Goal: Task Accomplishment & Management: Use online tool/utility

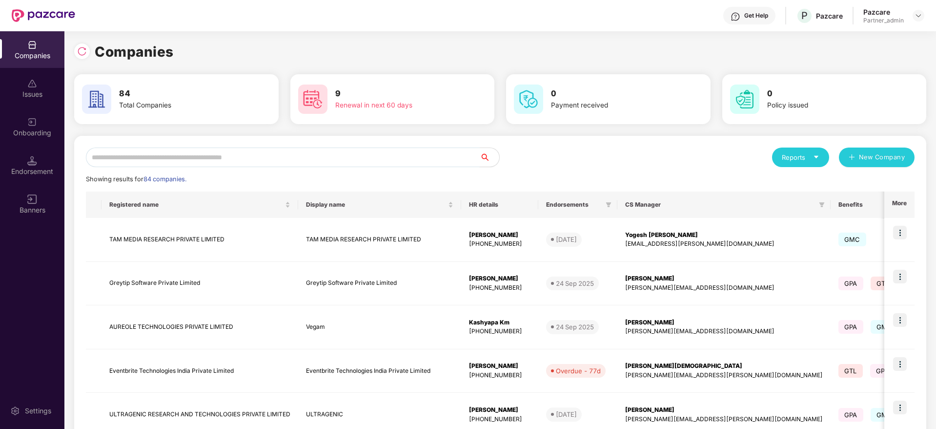
click at [148, 148] on input "text" at bounding box center [283, 157] width 394 height 20
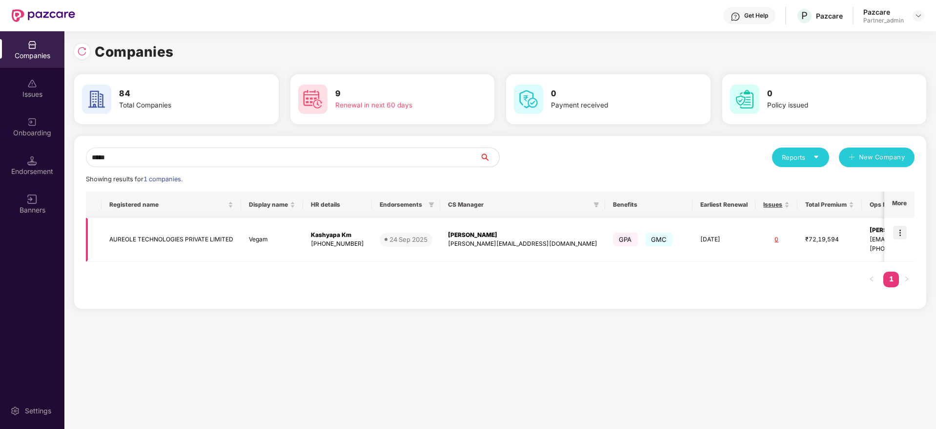
type input "*****"
click at [897, 228] on img at bounding box center [900, 232] width 14 height 14
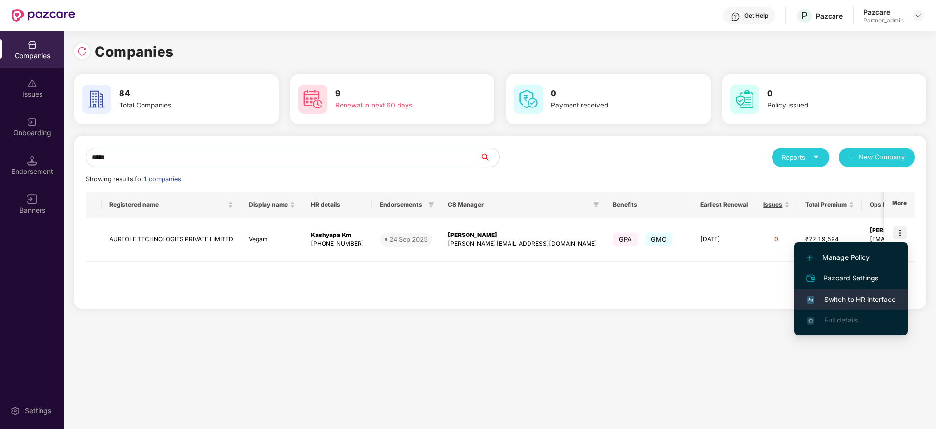
click at [867, 297] on span "Switch to HR interface" at bounding box center [851, 299] width 89 height 11
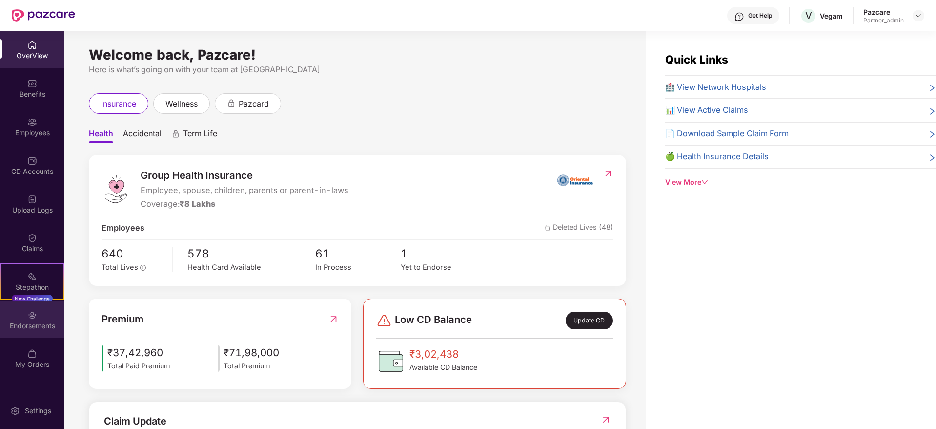
click at [36, 319] on img at bounding box center [32, 315] width 10 height 10
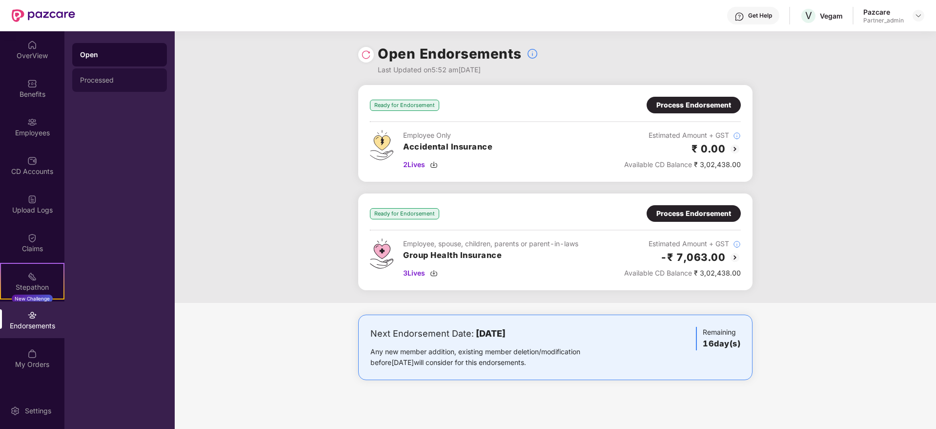
click at [121, 81] on div "Processed" at bounding box center [119, 80] width 79 height 8
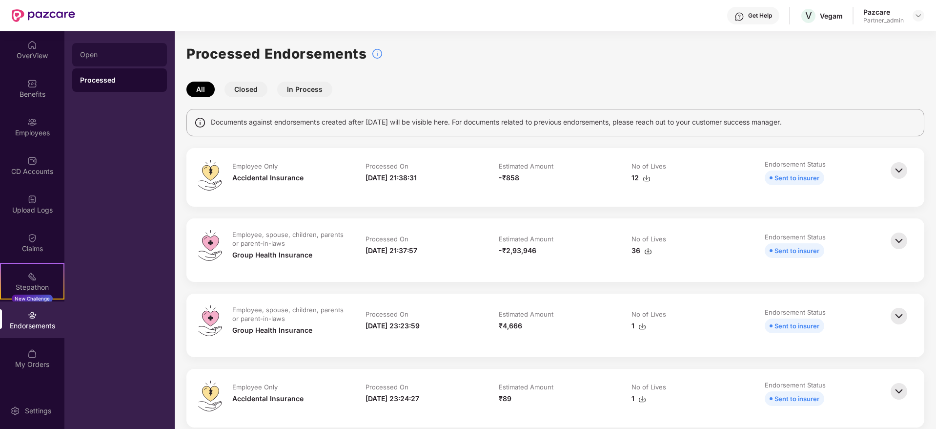
click at [112, 57] on div "Open" at bounding box center [119, 55] width 79 height 8
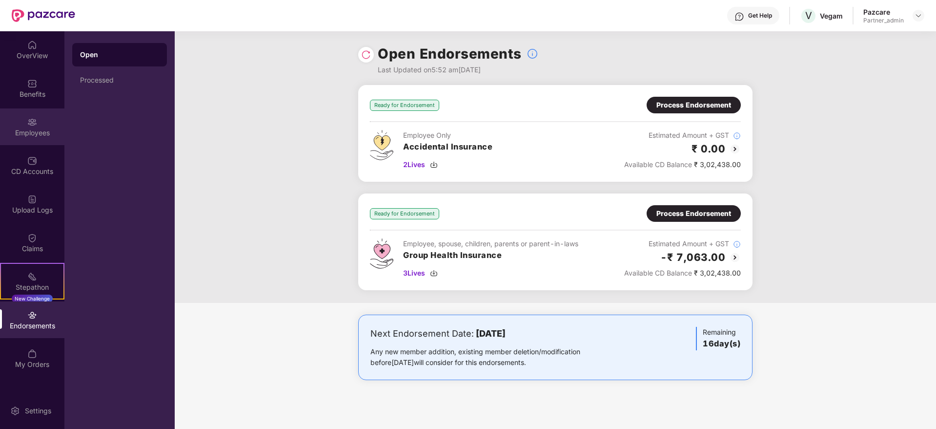
click at [40, 135] on div "Employees" at bounding box center [32, 133] width 64 height 10
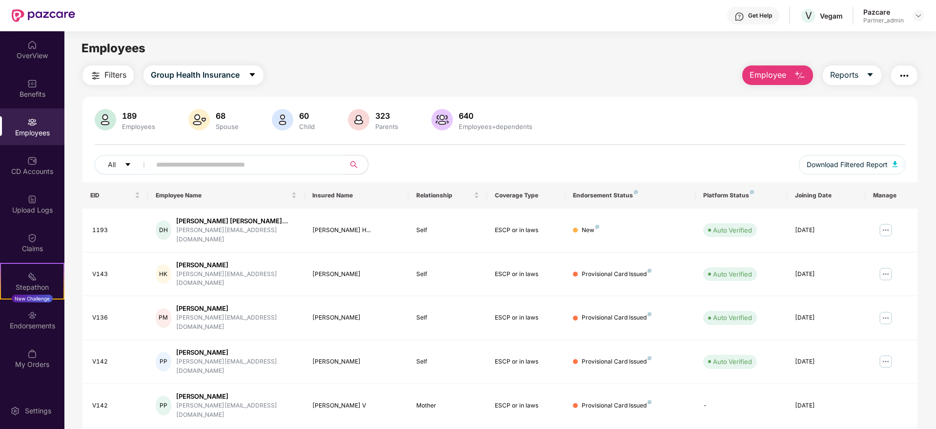
click at [197, 166] on input "text" at bounding box center [243, 164] width 175 height 15
paste input "****"
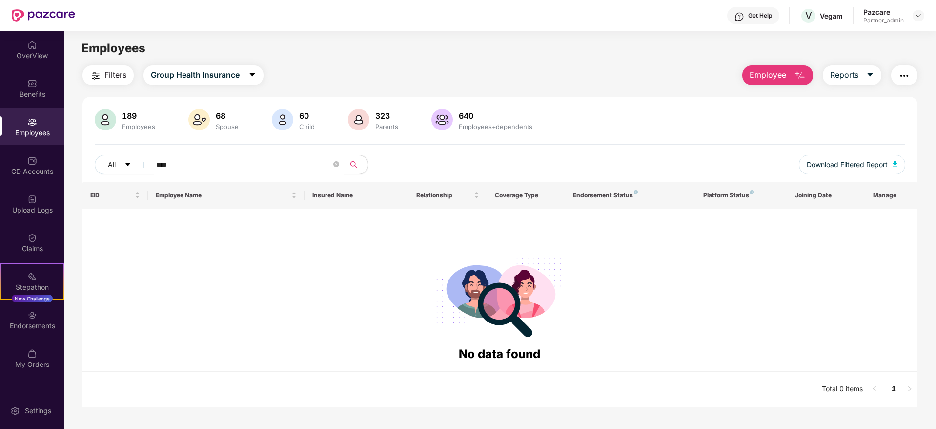
type input "****"
click at [34, 324] on div "Endorsements" at bounding box center [32, 326] width 64 height 10
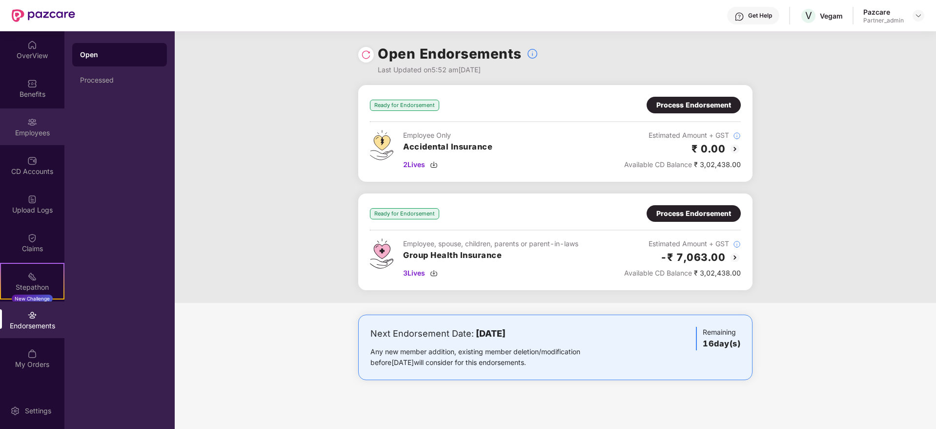
click at [36, 124] on img at bounding box center [32, 122] width 10 height 10
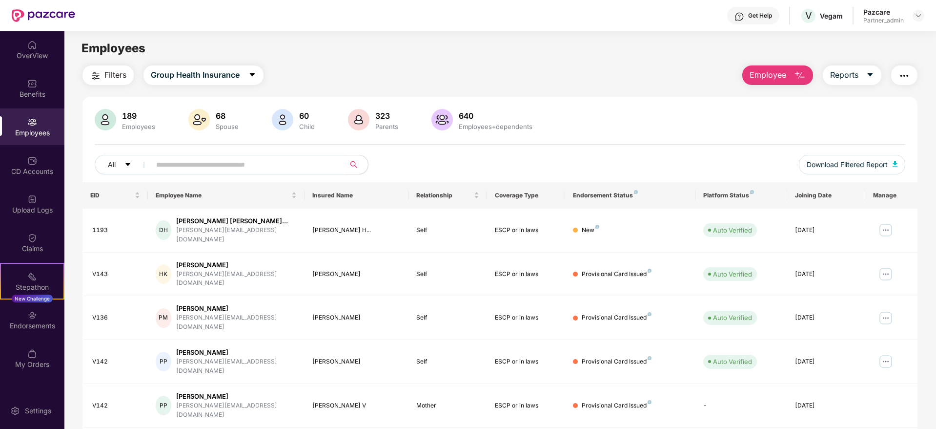
click at [205, 163] on input "text" at bounding box center [243, 164] width 175 height 15
paste input "****"
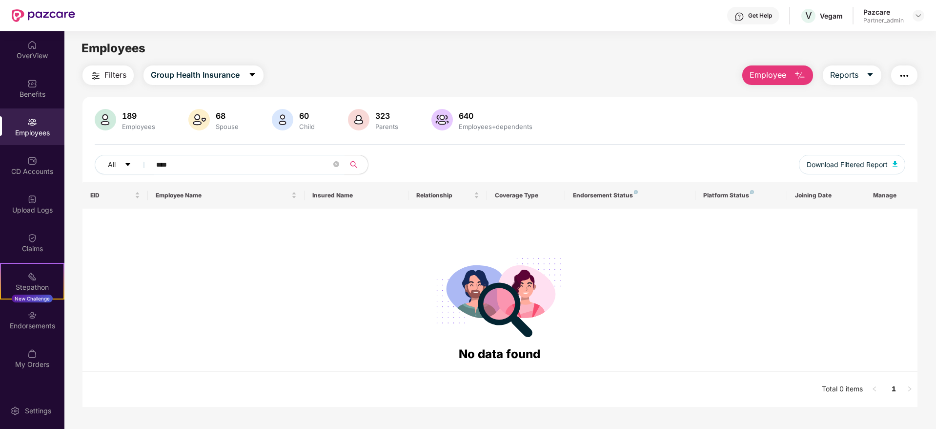
drag, startPoint x: 204, startPoint y: 164, endPoint x: 29, endPoint y: 130, distance: 178.9
click at [32, 131] on div "OverView Benefits Employees CD Accounts Upload Logs Claims Stepathon New Challe…" at bounding box center [468, 229] width 936 height 397
paste input "text"
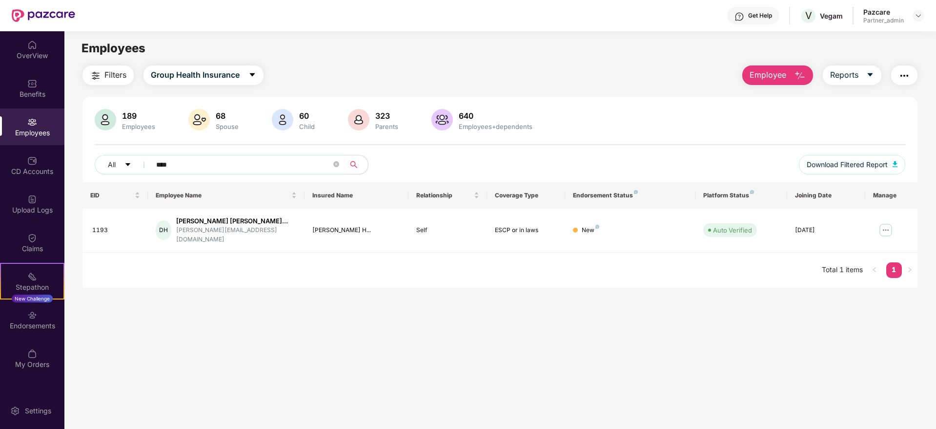
drag, startPoint x: 226, startPoint y: 168, endPoint x: 0, endPoint y: 128, distance: 229.5
click at [0, 128] on div "OverView Benefits Employees CD Accounts Upload Logs Claims Stepathon New Challe…" at bounding box center [468, 229] width 936 height 397
paste input "text"
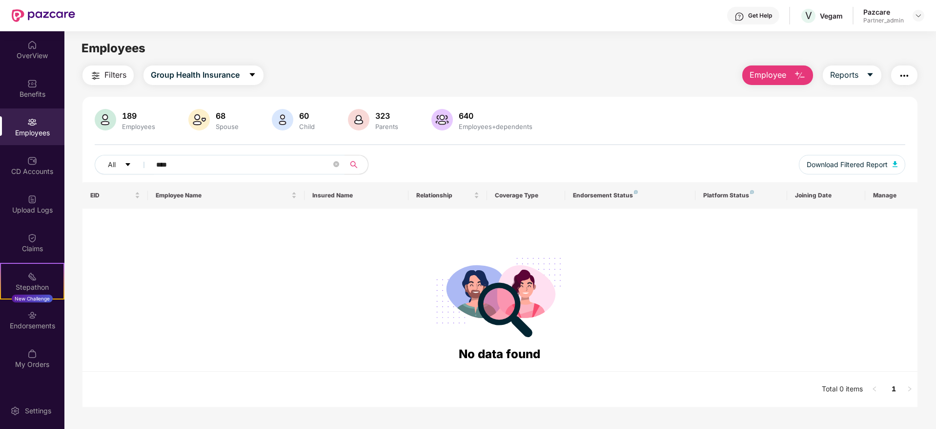
drag, startPoint x: 206, startPoint y: 160, endPoint x: 22, endPoint y: 136, distance: 185.5
click at [23, 136] on div "OverView Benefits Employees CD Accounts Upload Logs Claims Stepathon New Challe…" at bounding box center [468, 229] width 936 height 397
paste input "text"
drag, startPoint x: 184, startPoint y: 157, endPoint x: 12, endPoint y: 131, distance: 173.7
click at [12, 131] on div "OverView Benefits Employees CD Accounts Upload Logs Claims Stepathon New Challe…" at bounding box center [468, 229] width 936 height 397
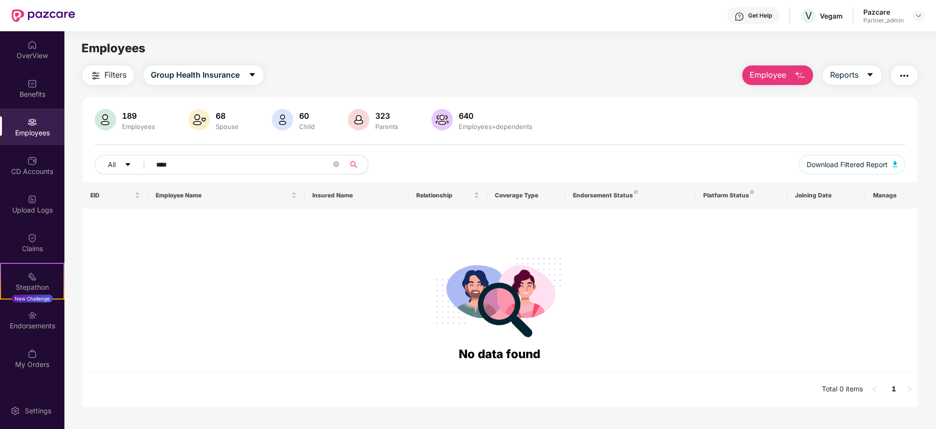
paste input "text"
drag, startPoint x: 212, startPoint y: 166, endPoint x: 25, endPoint y: 136, distance: 189.4
click at [25, 136] on div "OverView Benefits Employees CD Accounts Upload Logs Claims Stepathon New Challe…" at bounding box center [468, 229] width 936 height 397
paste input "text"
drag, startPoint x: 234, startPoint y: 164, endPoint x: 1, endPoint y: 154, distance: 233.0
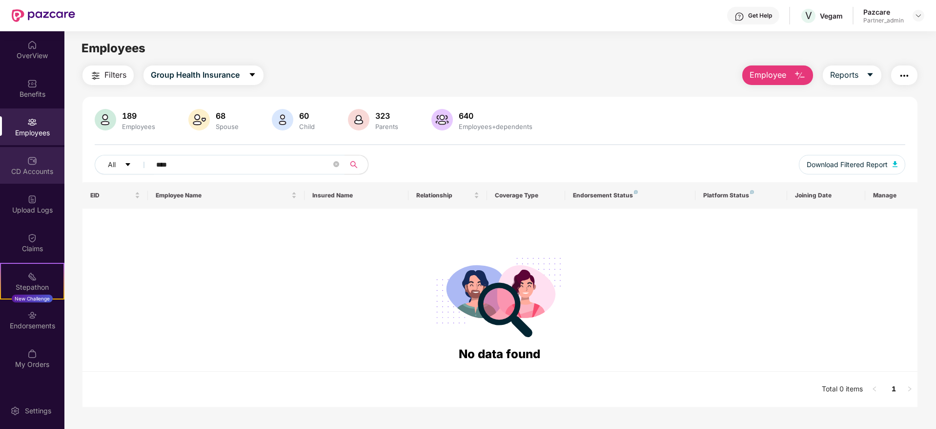
click at [1, 154] on div "OverView Benefits Employees CD Accounts Upload Logs Claims Stepathon New Challe…" at bounding box center [468, 229] width 936 height 397
paste input "text"
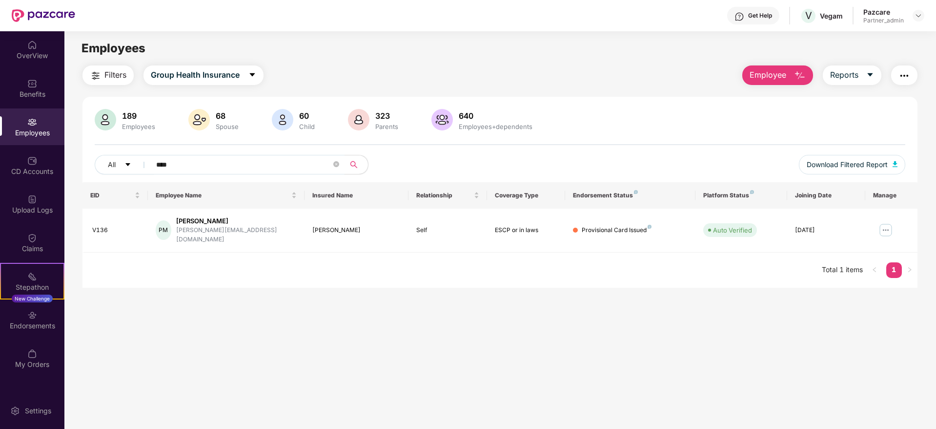
type input "****"
click at [44, 327] on div "Endorsements" at bounding box center [32, 326] width 64 height 10
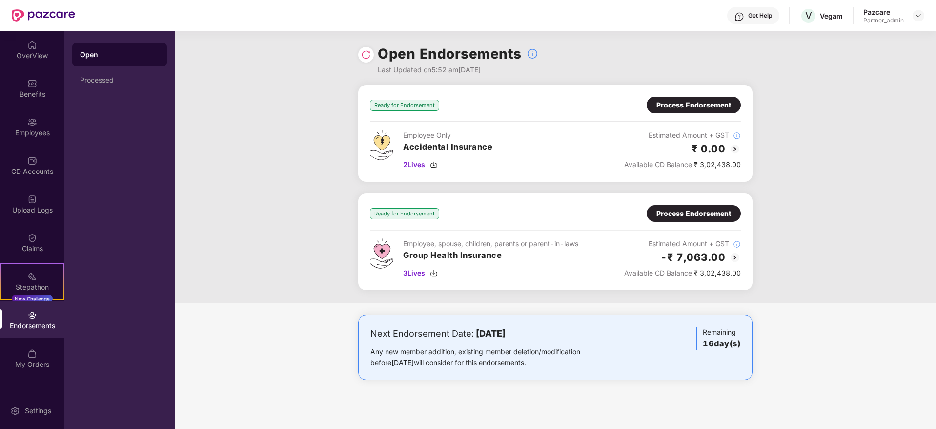
click at [672, 106] on div "Process Endorsement" at bounding box center [693, 105] width 75 height 11
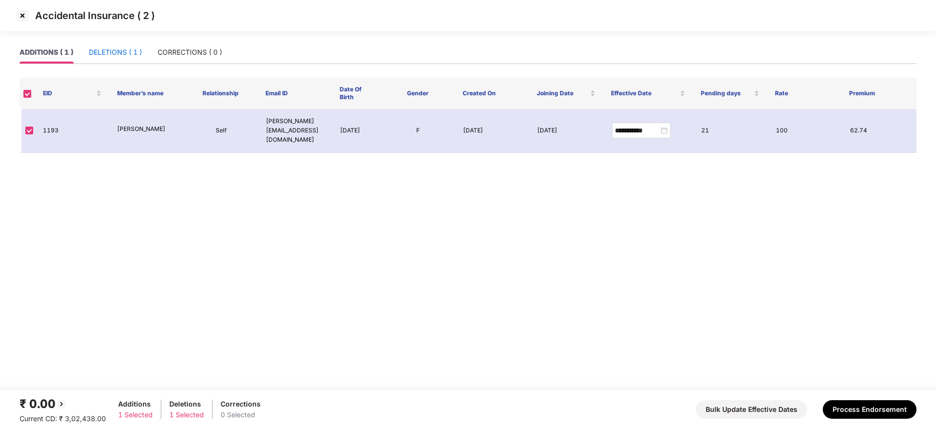
click at [104, 51] on div "DELETIONS ( 1 )" at bounding box center [115, 52] width 53 height 11
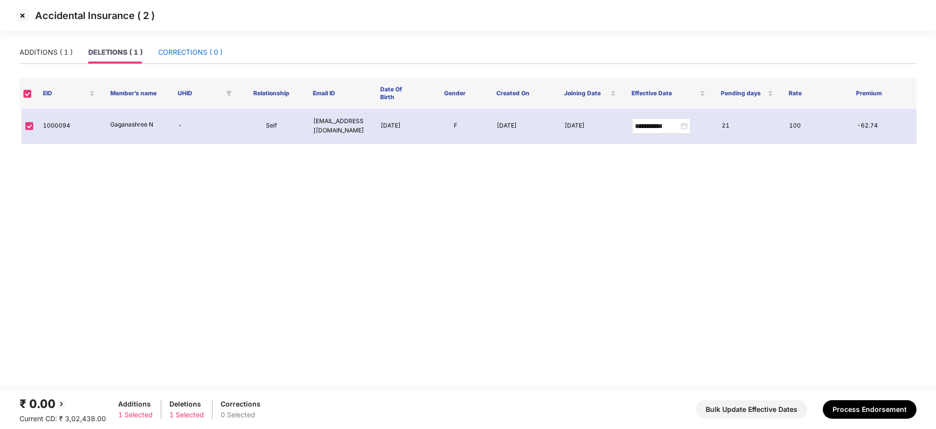
click at [178, 55] on div "CORRECTIONS ( 0 )" at bounding box center [190, 52] width 64 height 11
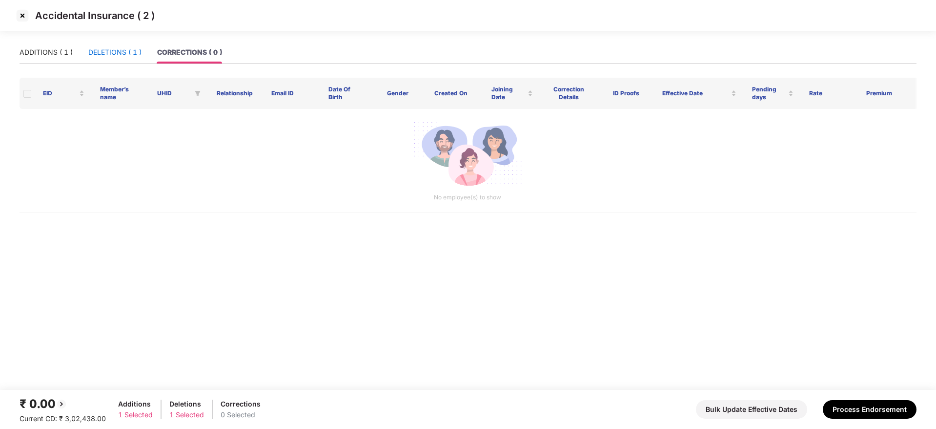
click at [115, 53] on div "DELETIONS ( 1 )" at bounding box center [114, 52] width 53 height 11
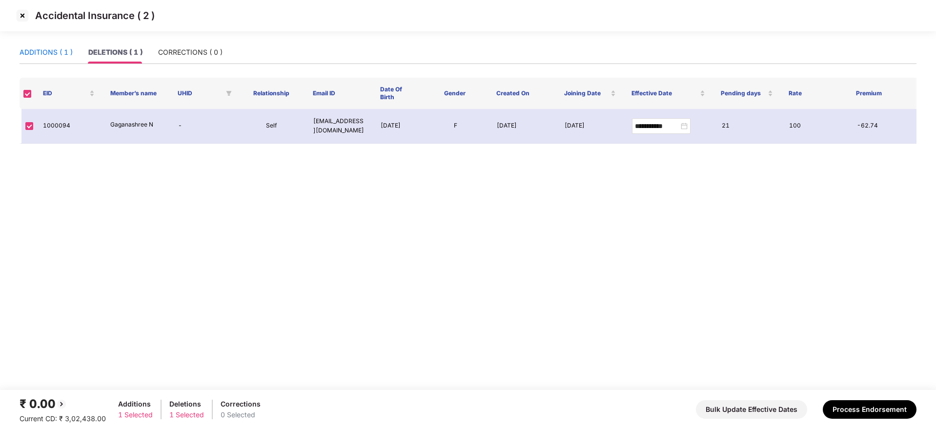
click at [49, 47] on div "ADDITIONS ( 1 )" at bounding box center [46, 52] width 53 height 11
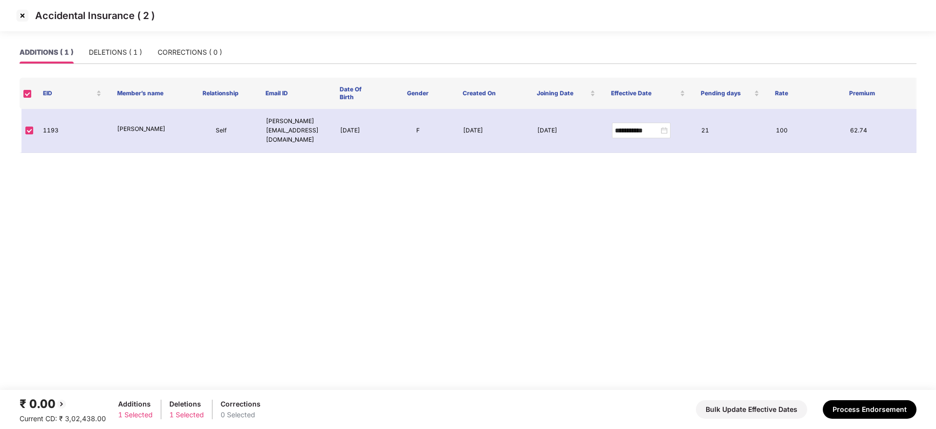
click at [18, 14] on img at bounding box center [23, 16] width 16 height 16
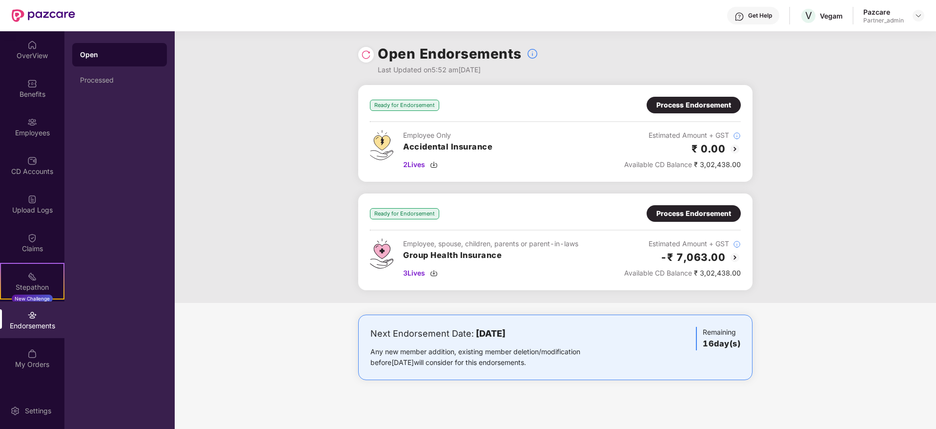
click at [686, 210] on div "Process Endorsement" at bounding box center [693, 213] width 75 height 11
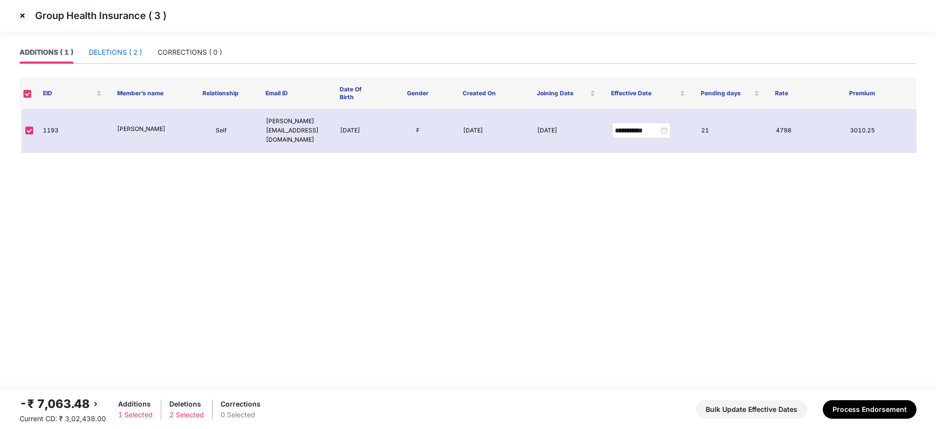
click at [118, 49] on div "DELETIONS ( 2 )" at bounding box center [115, 52] width 53 height 11
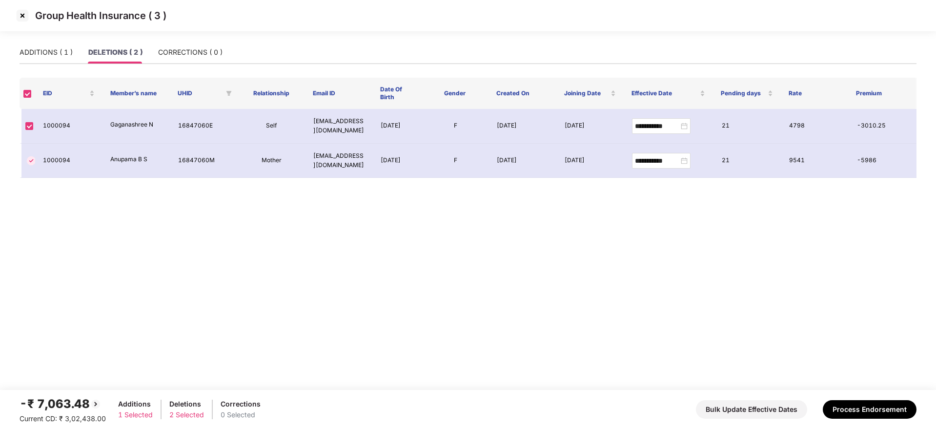
click at [22, 11] on img at bounding box center [23, 16] width 16 height 16
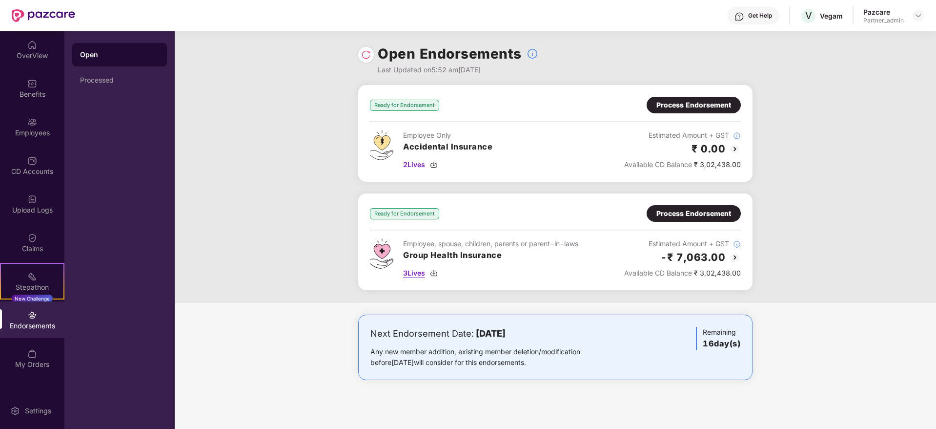
click at [436, 272] on img at bounding box center [434, 273] width 8 height 8
click at [438, 164] on img at bounding box center [434, 165] width 8 height 8
click at [694, 218] on div "Process Endorsement" at bounding box center [693, 213] width 75 height 11
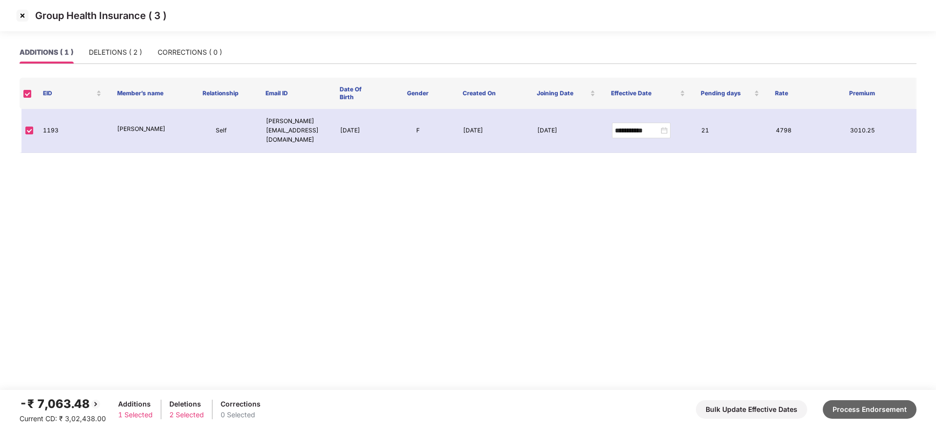
click at [884, 412] on button "Process Endorsement" at bounding box center [870, 409] width 94 height 19
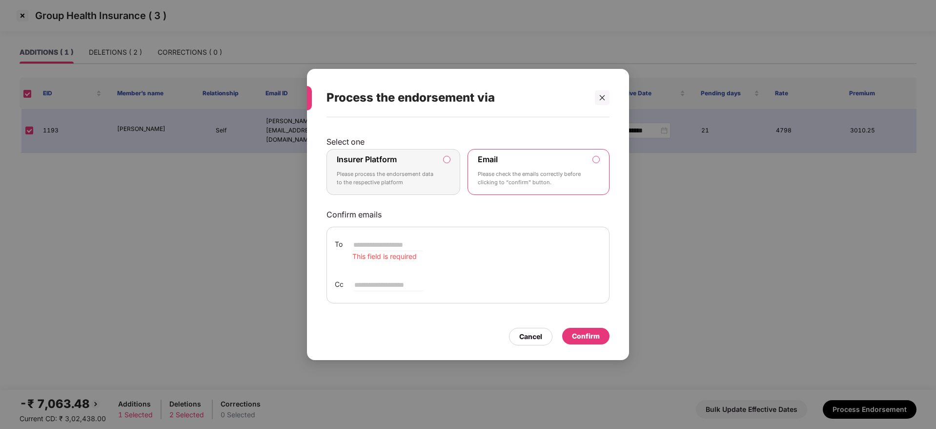
click at [402, 178] on p "Please process the endorsement data to the respective platform" at bounding box center [387, 178] width 100 height 17
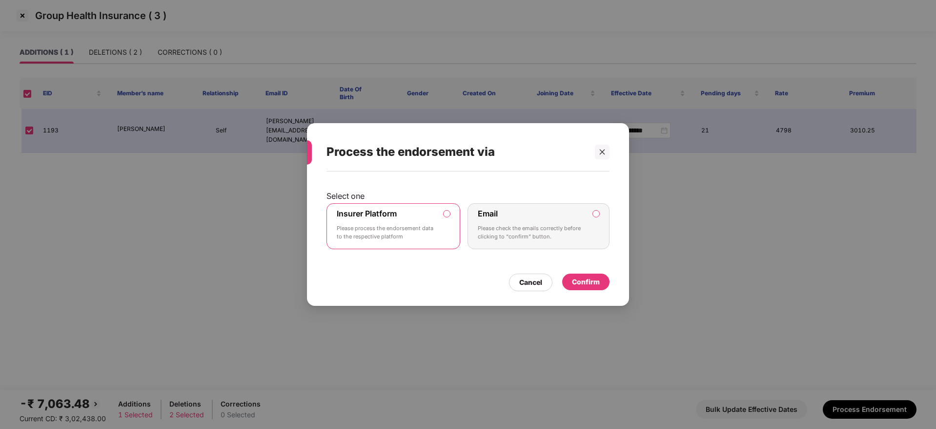
click at [598, 282] on div "Confirm" at bounding box center [586, 281] width 28 height 11
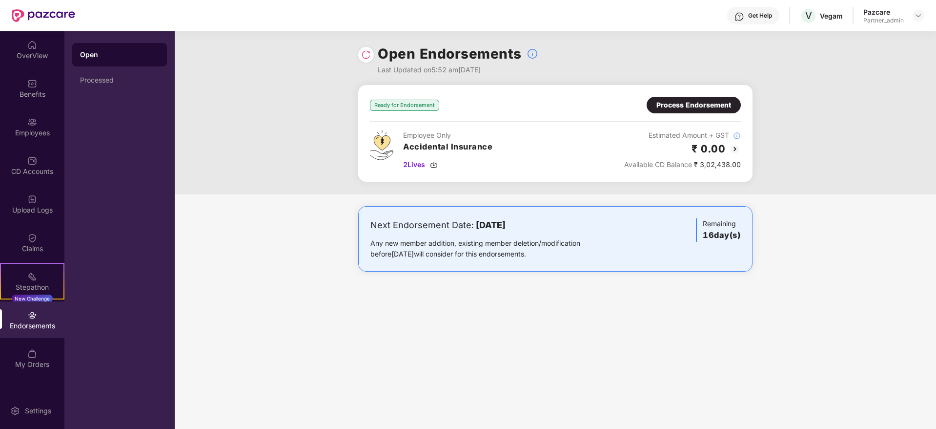
click at [667, 102] on div "Process Endorsement" at bounding box center [693, 105] width 75 height 11
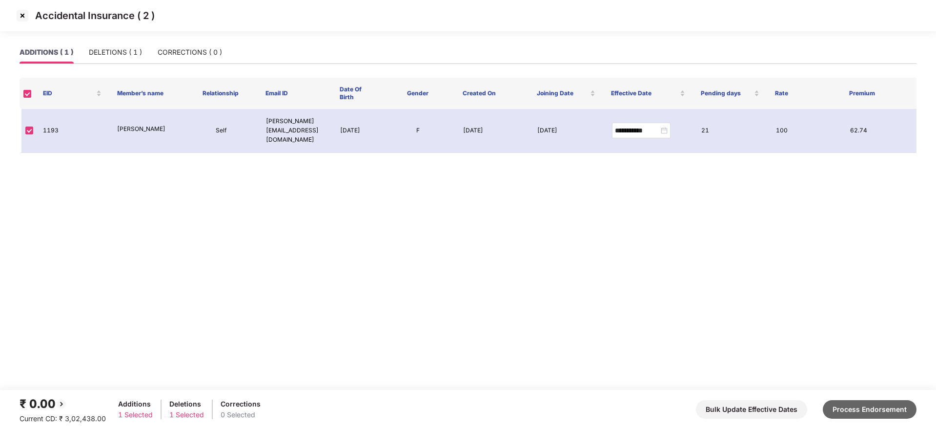
click at [871, 414] on button "Process Endorsement" at bounding box center [870, 409] width 94 height 19
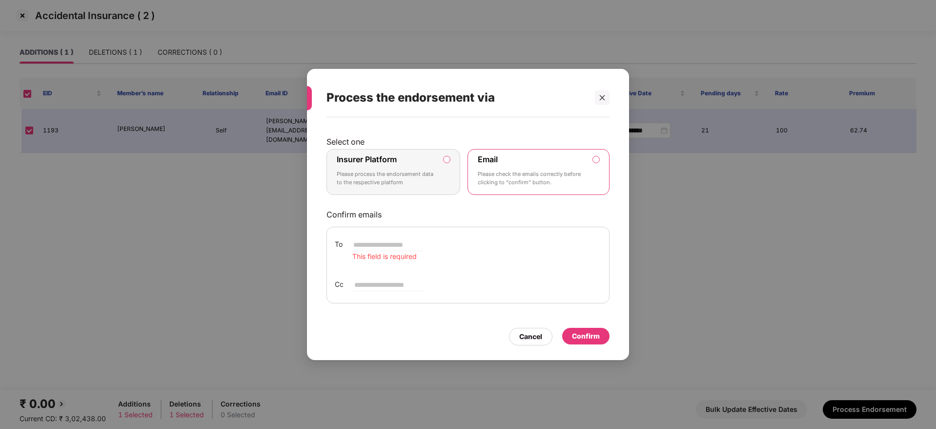
click at [404, 160] on div "Insurer Platform Please process the endorsement data to the respective platform" at bounding box center [387, 171] width 100 height 35
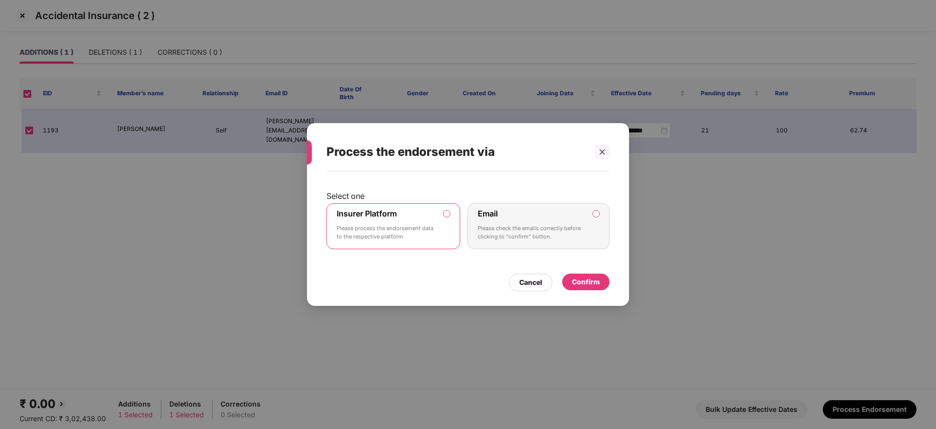
click at [602, 279] on div "Confirm" at bounding box center [585, 281] width 47 height 17
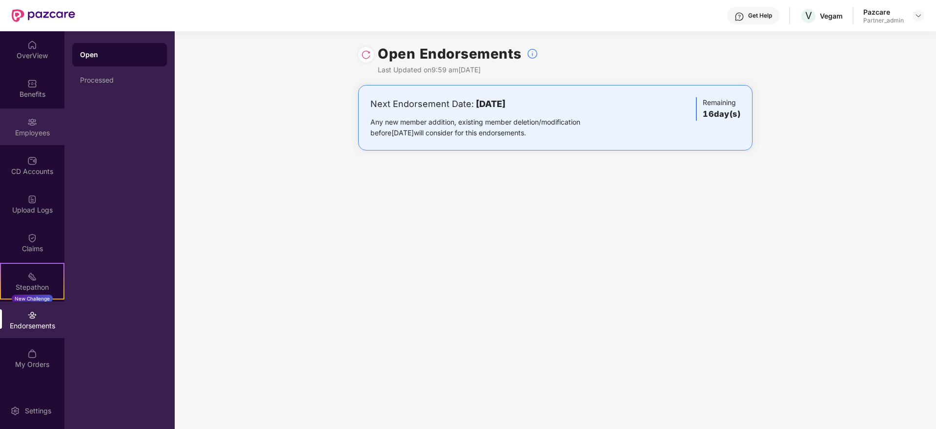
click at [28, 126] on img at bounding box center [32, 122] width 10 height 10
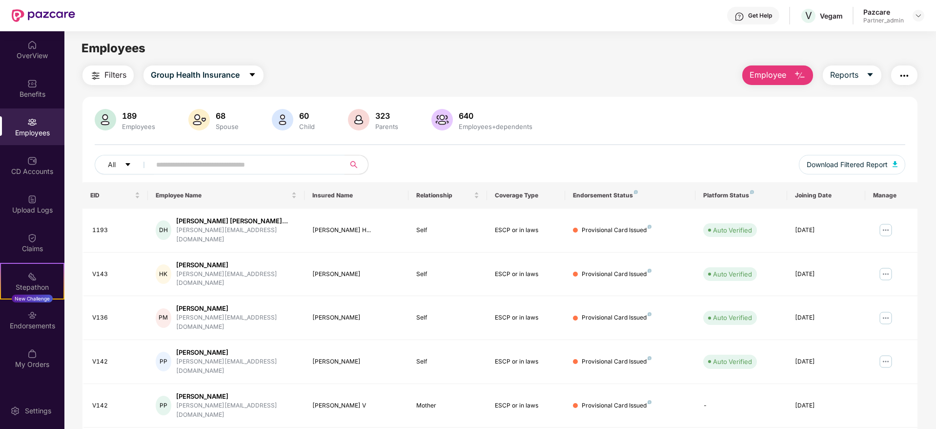
click at [309, 162] on input "text" at bounding box center [243, 164] width 175 height 15
paste input "****"
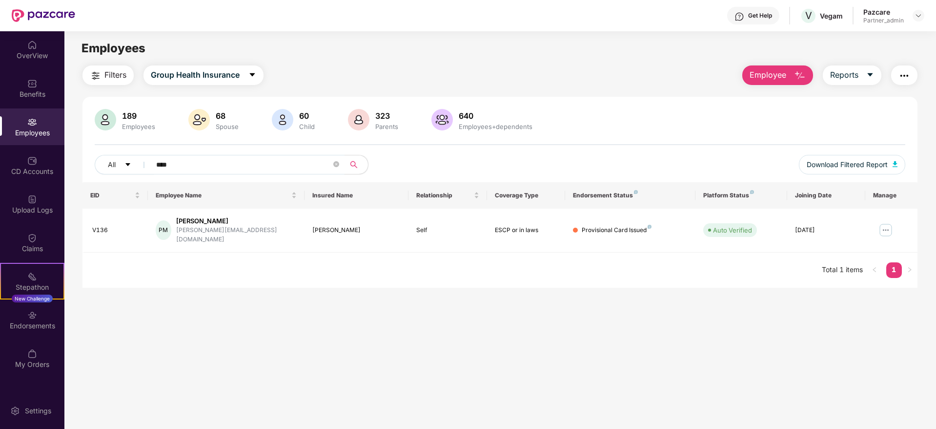
type input "****"
